Goal: Find contact information: Find contact information

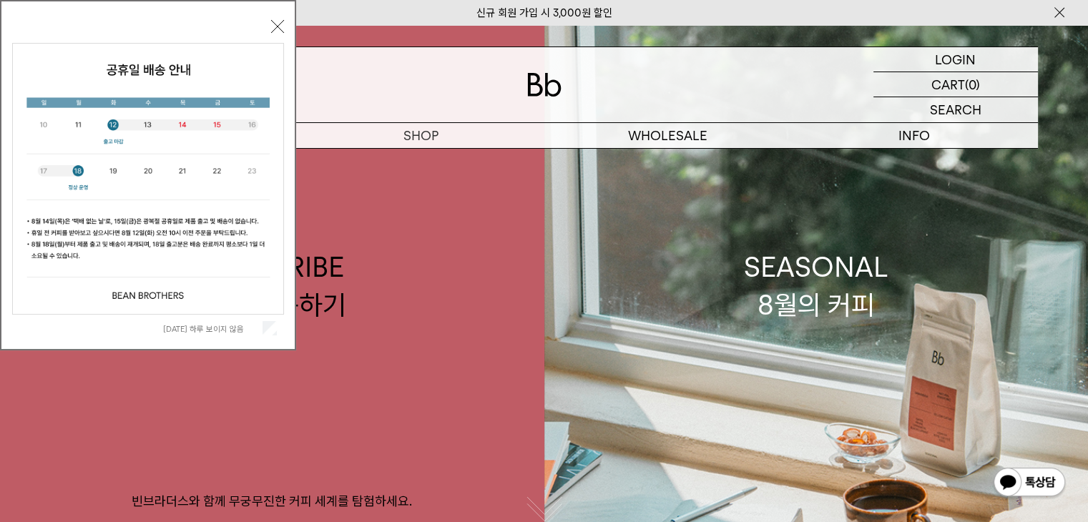
click at [215, 327] on label "오늘 하루 보이지 않음" at bounding box center [211, 329] width 97 height 10
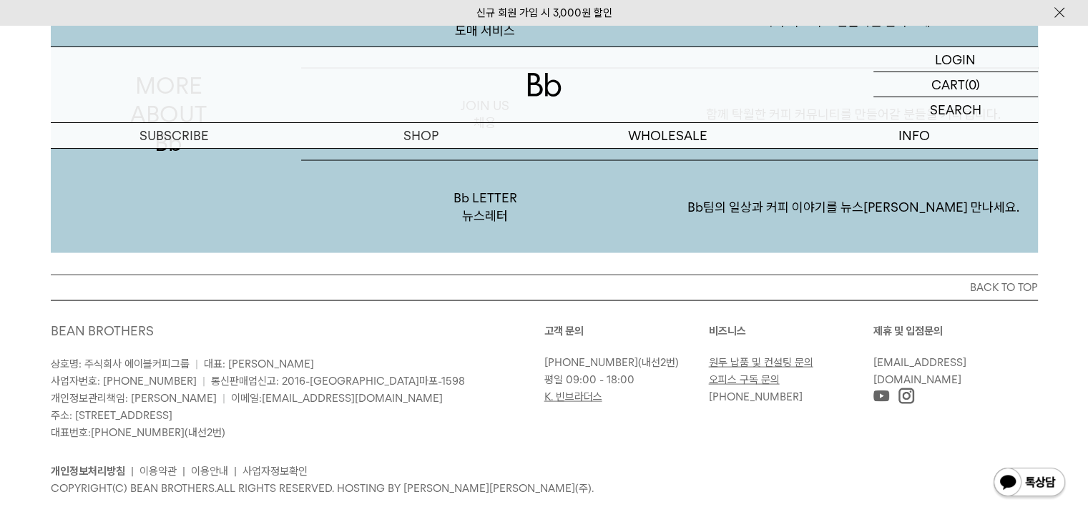
scroll to position [2753, 0]
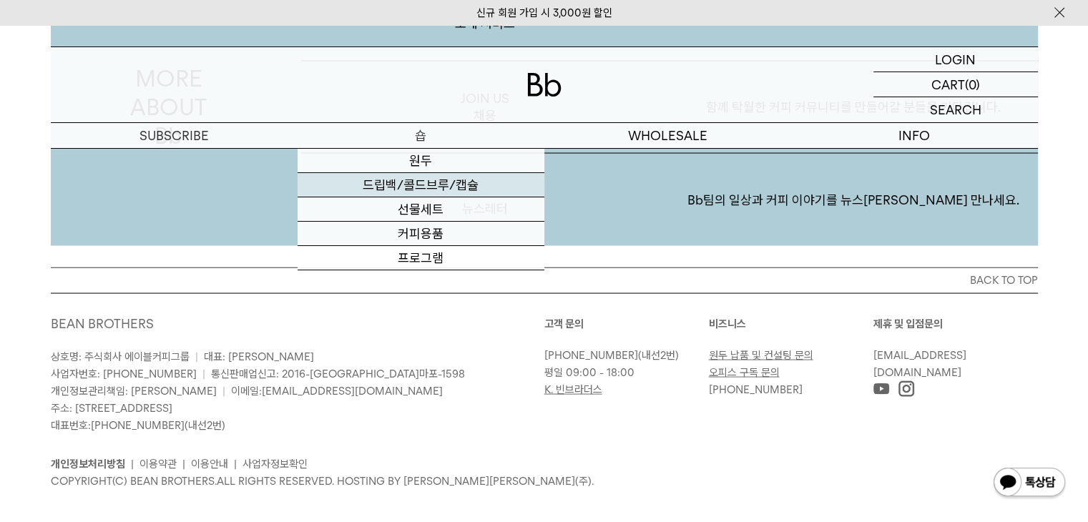
click at [415, 184] on link "드립백/콜드브루/캡슐" at bounding box center [420, 185] width 247 height 24
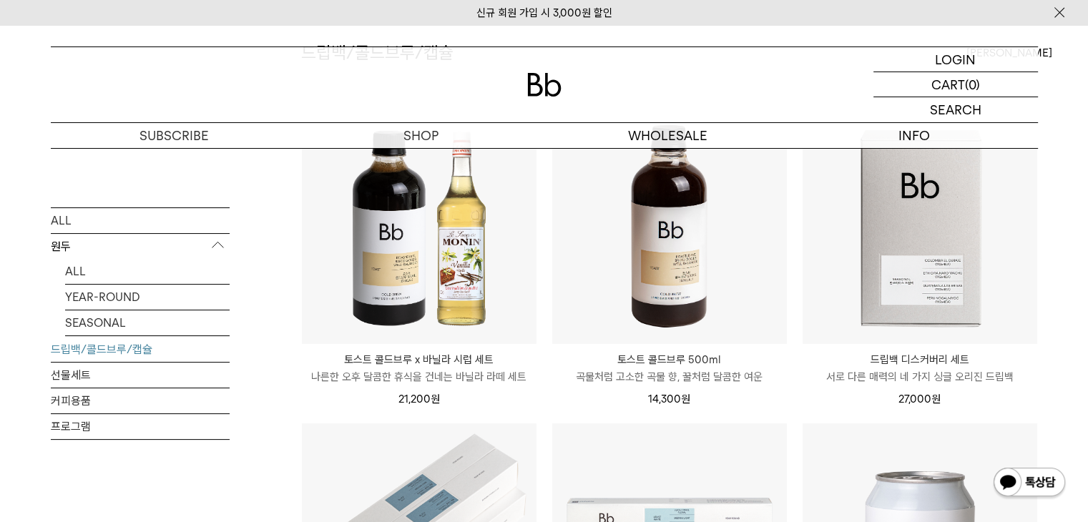
scroll to position [177, 0]
click at [529, 81] on img at bounding box center [544, 85] width 34 height 24
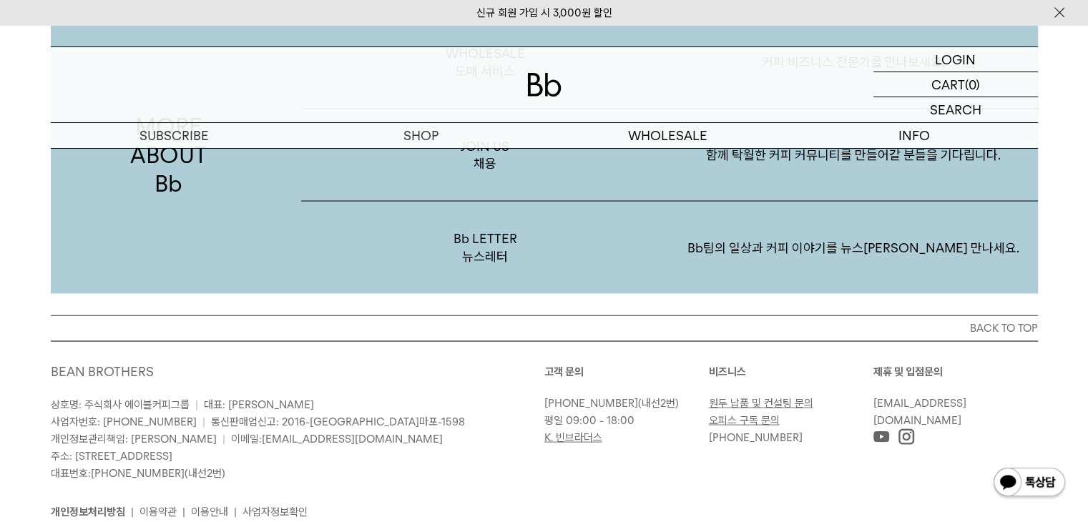
scroll to position [2770, 0]
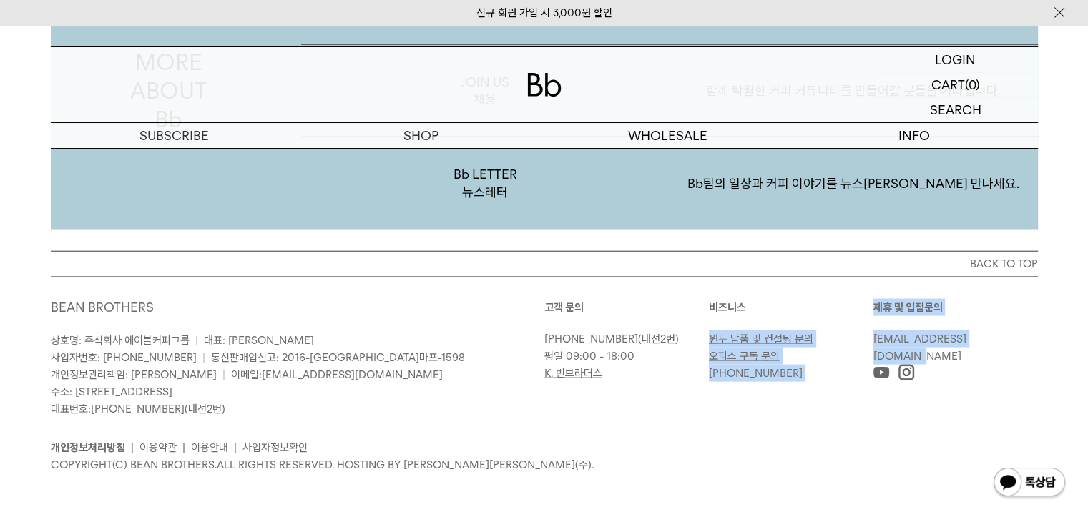
drag, startPoint x: 997, startPoint y: 338, endPoint x: 872, endPoint y: 338, distance: 125.1
click at [872, 338] on div "고객 문의 [PHONE_NUMBER] (내선2번) 평일 09:00 - 18:00 K. 빈브라더스 [GEOGRAPHIC_DATA] 원두 납품 및…" at bounding box center [790, 340] width 493 height 83
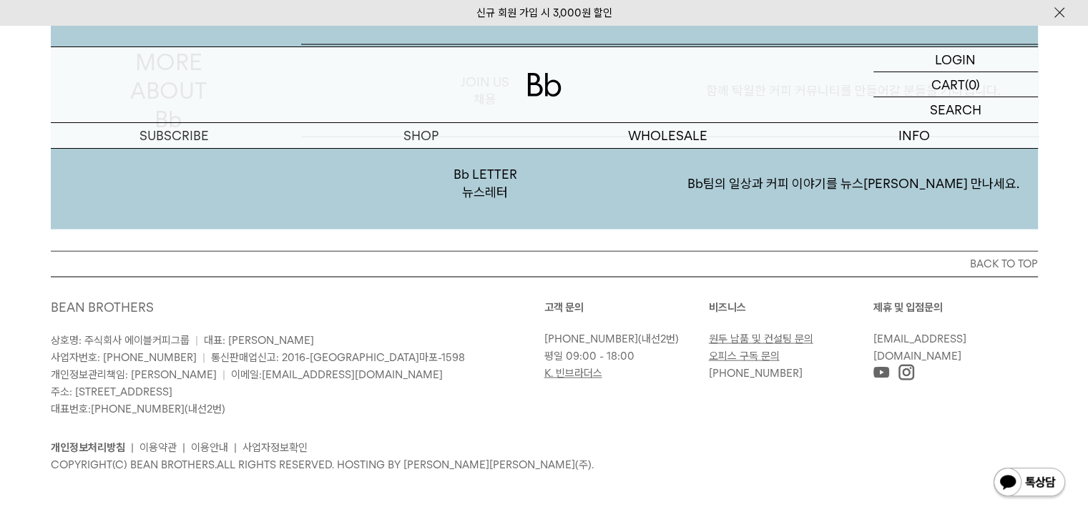
click at [801, 444] on ul "개인정보처리방침 | 이용약관 | 이용안내 | 사업자정보확인" at bounding box center [544, 447] width 987 height 17
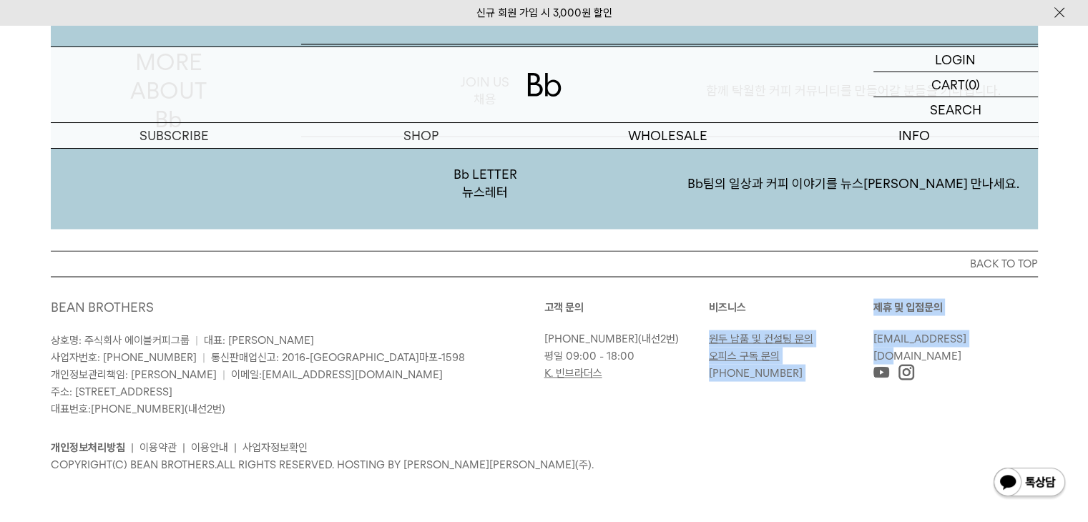
drag, startPoint x: 870, startPoint y: 340, endPoint x: 972, endPoint y: 342, distance: 102.3
click at [972, 342] on div "고객 문의 [PHONE_NUMBER] (내선2번) 평일 09:00 - 18:00 K. 빈브라더스 [GEOGRAPHIC_DATA] 원두 납품 및…" at bounding box center [790, 340] width 493 height 83
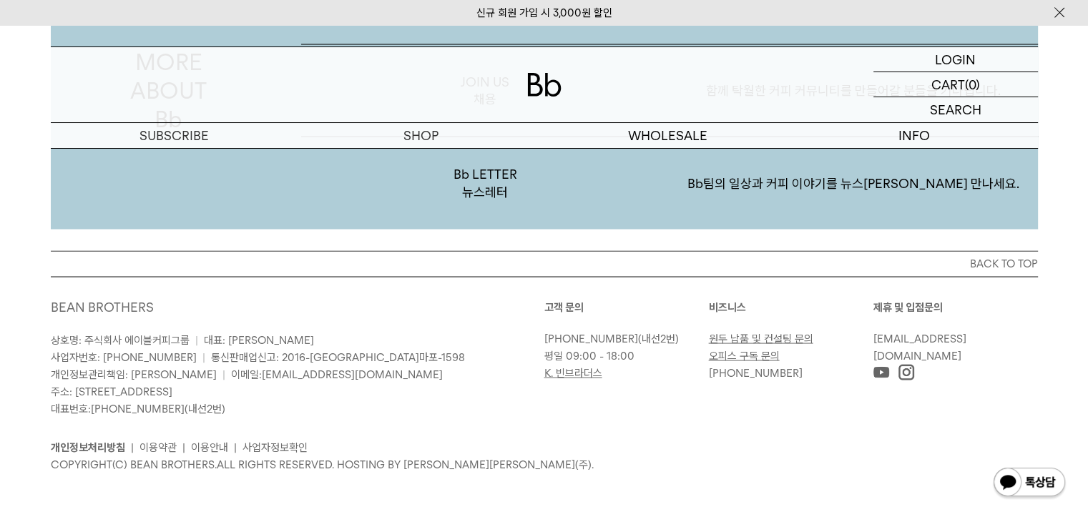
click at [1026, 371] on div at bounding box center [955, 373] width 164 height 17
drag, startPoint x: 1000, startPoint y: 340, endPoint x: 873, endPoint y: 336, distance: 127.3
click at [873, 336] on p "[EMAIL_ADDRESS][DOMAIN_NAME]" at bounding box center [951, 347] width 157 height 34
copy link "[EMAIL_ADDRESS][DOMAIN_NAME]"
